Goal: Task Accomplishment & Management: Complete application form

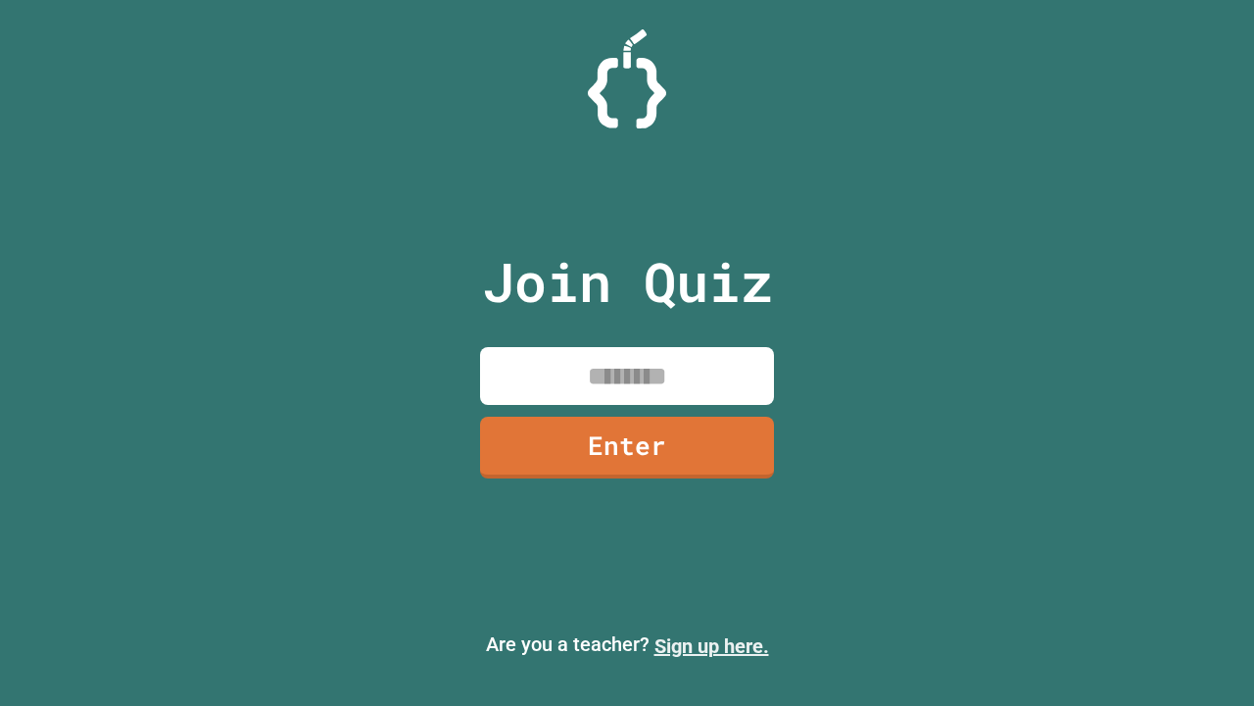
click at [711, 646] on link "Sign up here." at bounding box center [712, 646] width 115 height 24
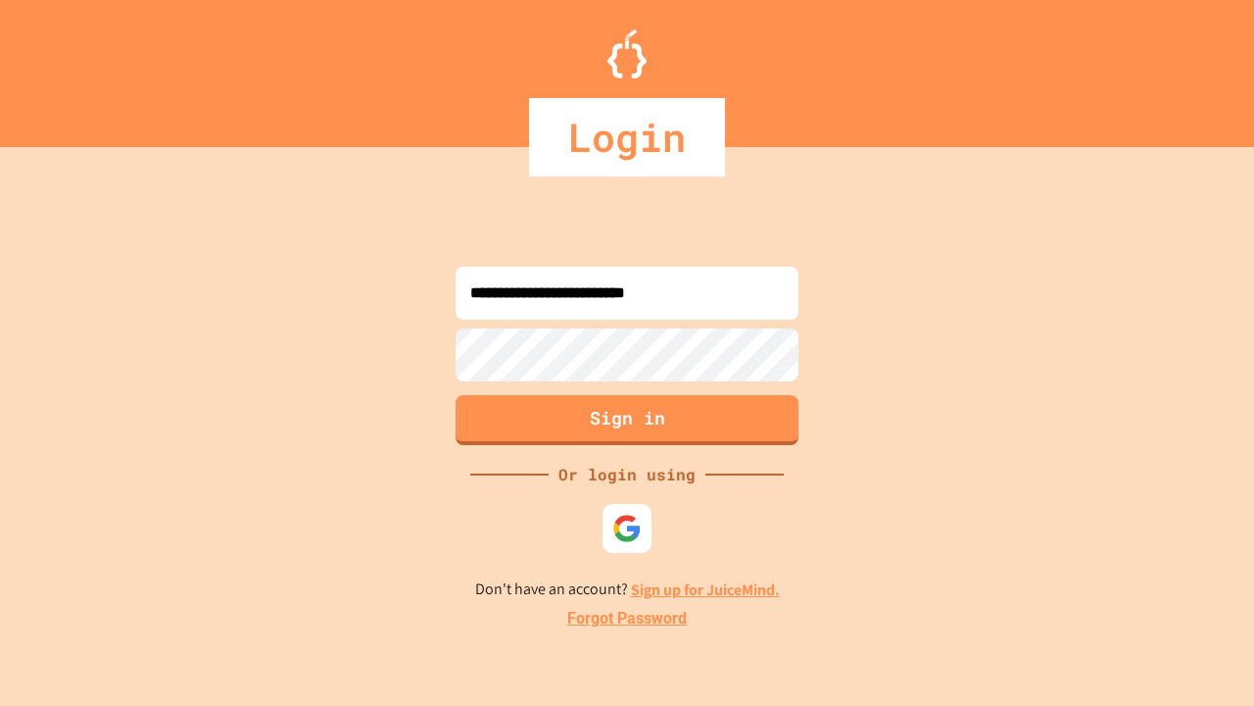
type input "**********"
